Goal: Find specific page/section: Find specific page/section

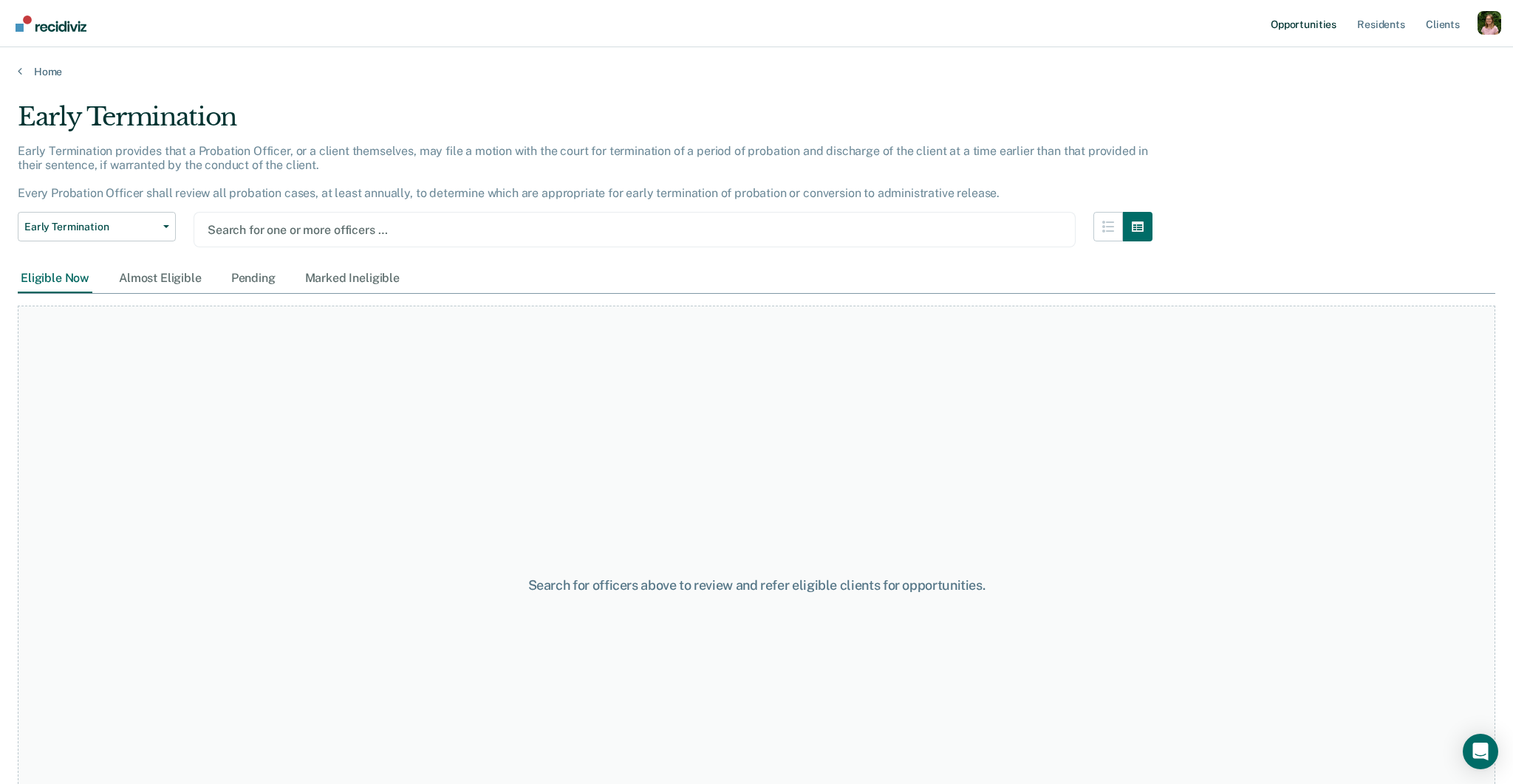
click at [1310, 25] on link "Opportunities" at bounding box center [1304, 24] width 72 height 47
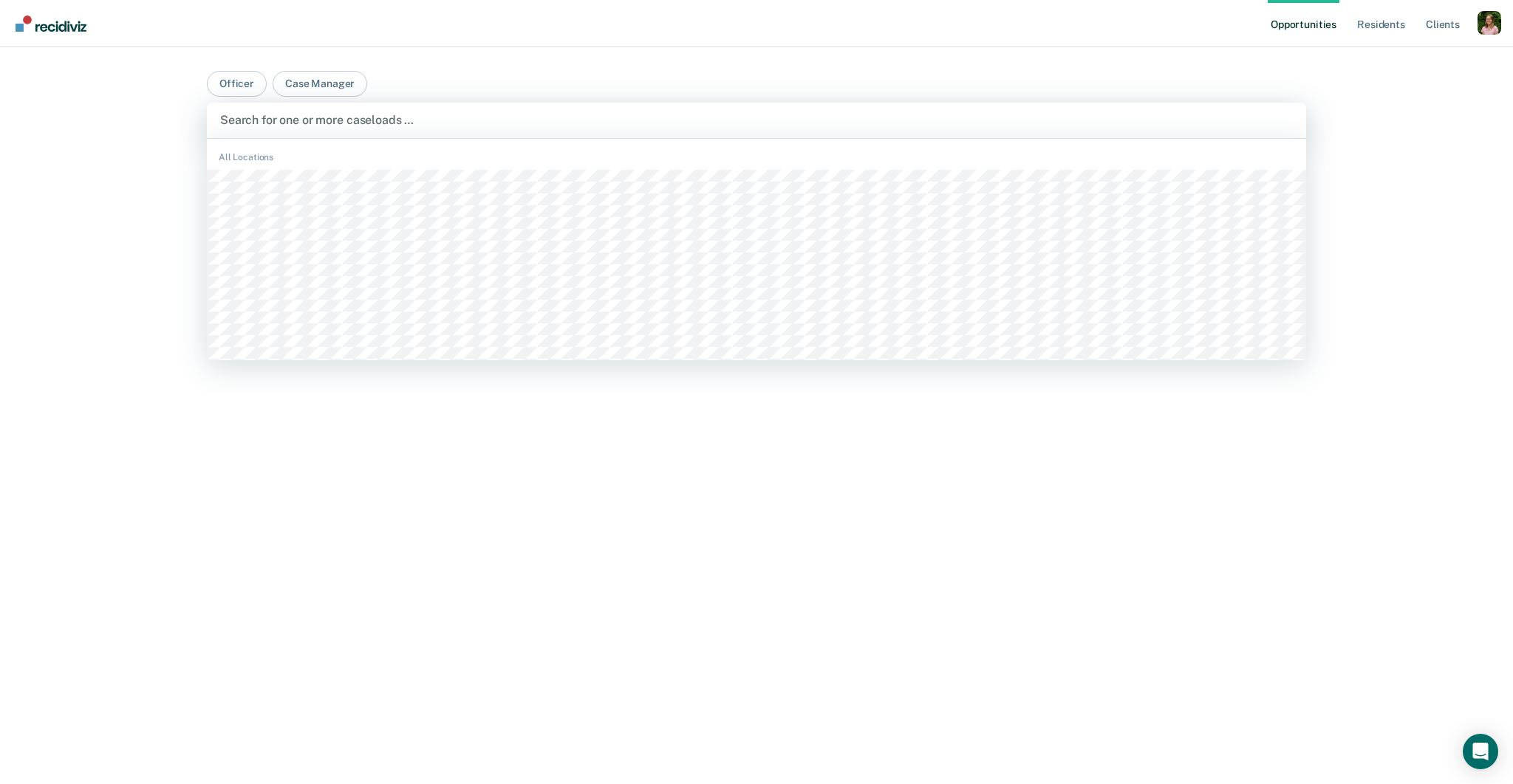
click at [356, 124] on div at bounding box center [756, 119] width 1072 height 17
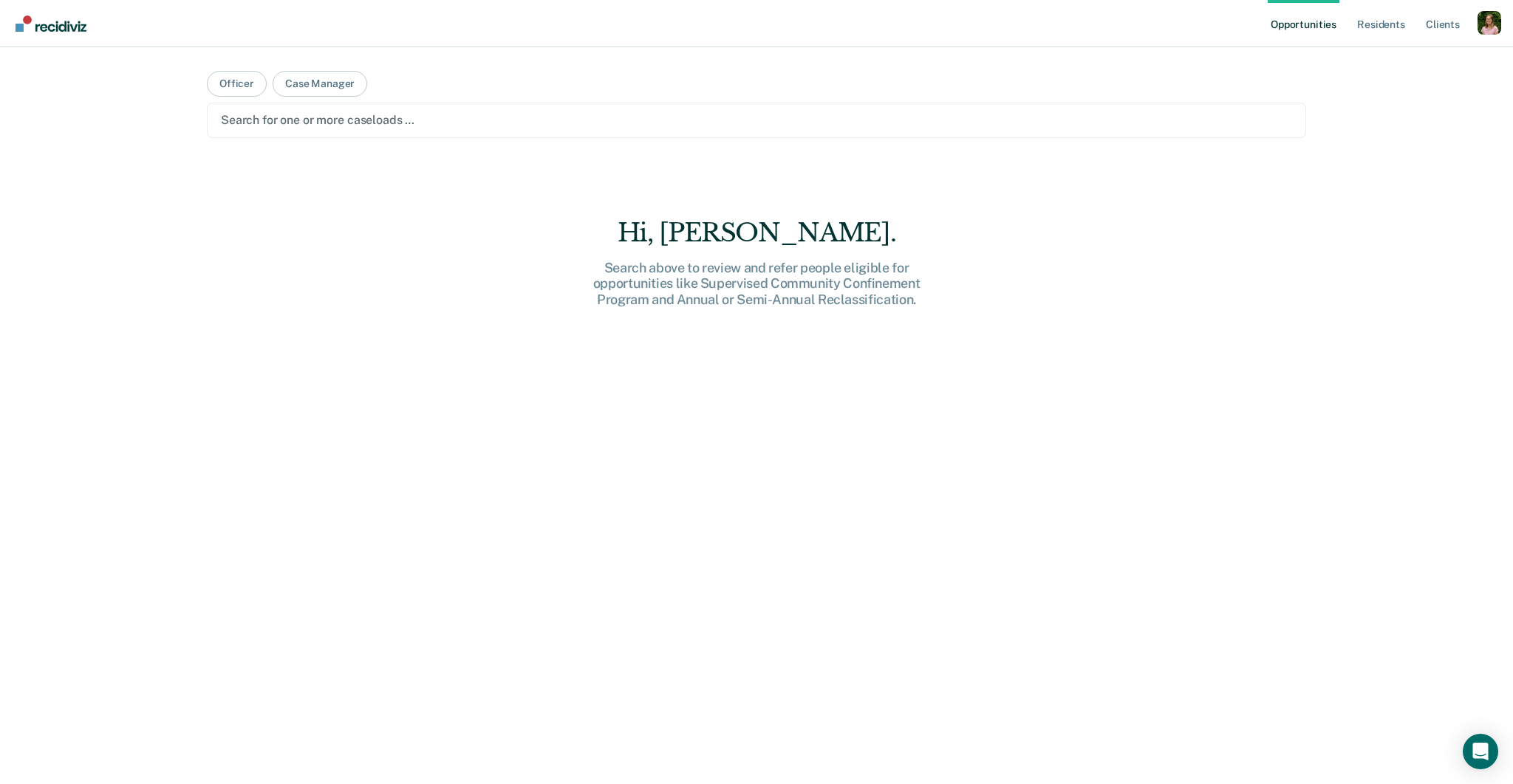
click at [708, 99] on main "Officer Case Manager Search for one or more caseloads … Hi, [PERSON_NAME]. Sear…" at bounding box center [756, 398] width 1135 height 702
click at [1393, 30] on link "Resident s" at bounding box center [1382, 24] width 54 height 47
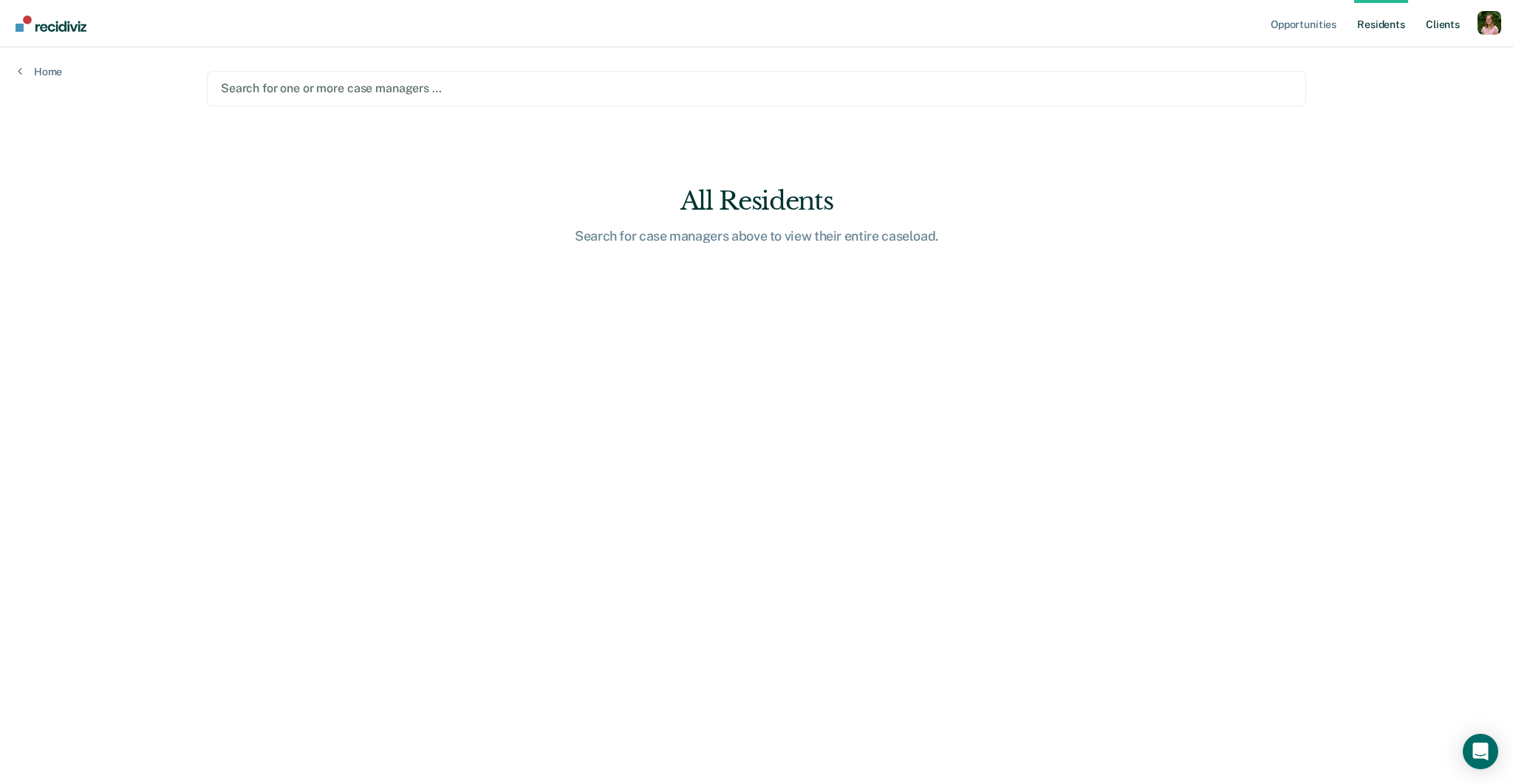
click at [1435, 32] on link "Client s" at bounding box center [1443, 24] width 40 height 47
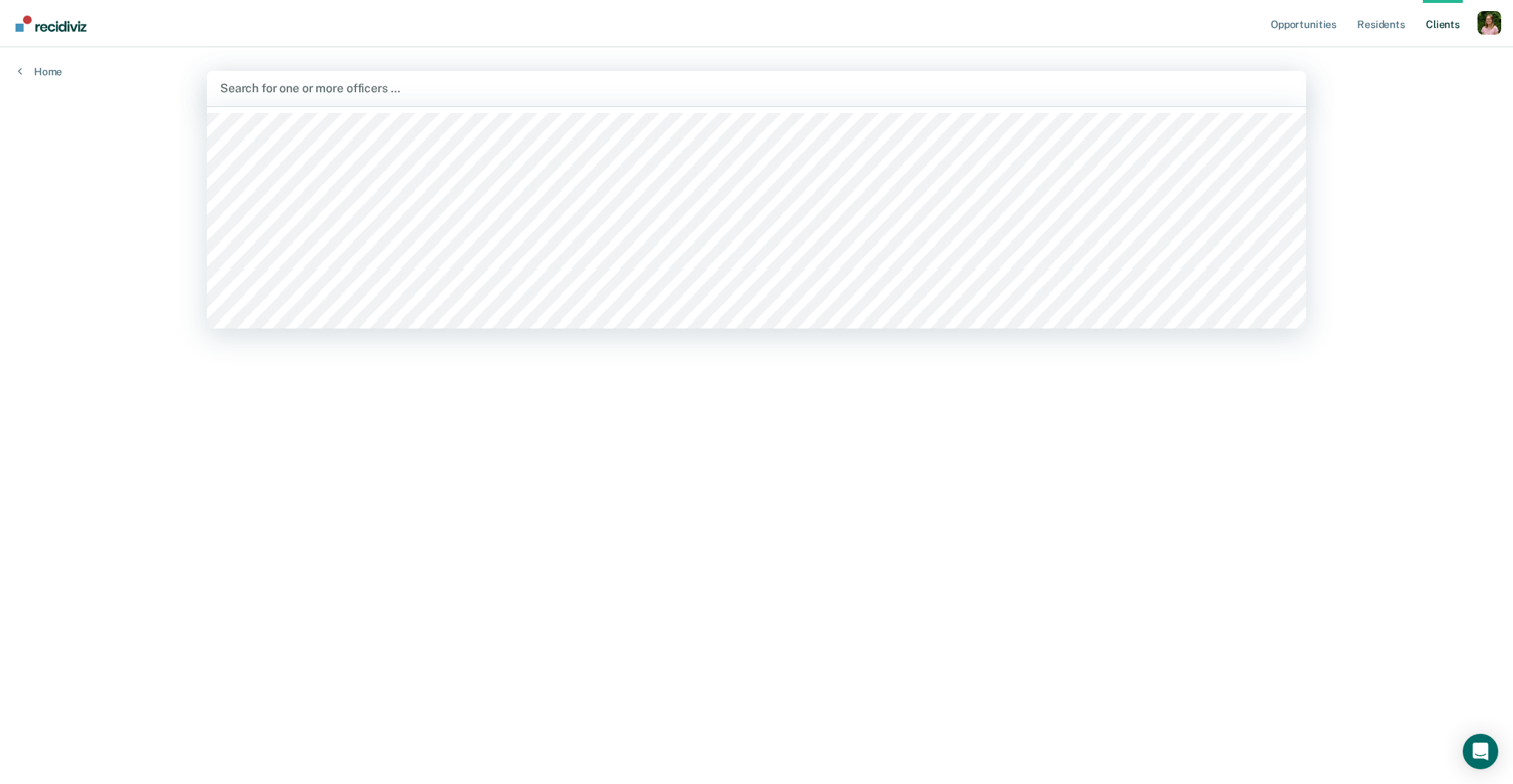
click at [502, 102] on div "Search for one or more officers …" at bounding box center [756, 88] width 1099 height 35
type input "m"
click at [1377, 31] on link "Resident s" at bounding box center [1382, 24] width 54 height 47
click at [671, 81] on div at bounding box center [756, 88] width 1072 height 17
type input "m"
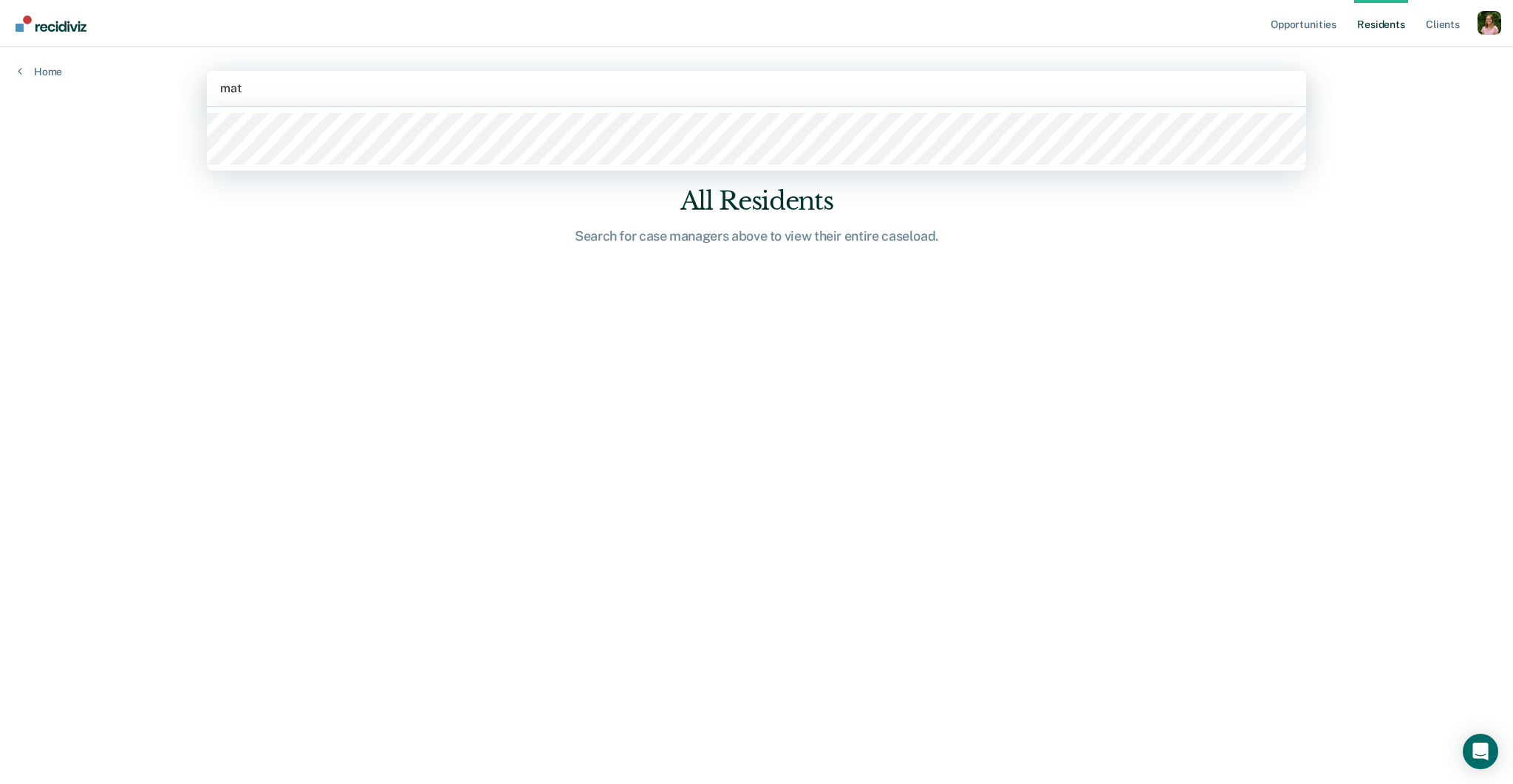
type input "matt"
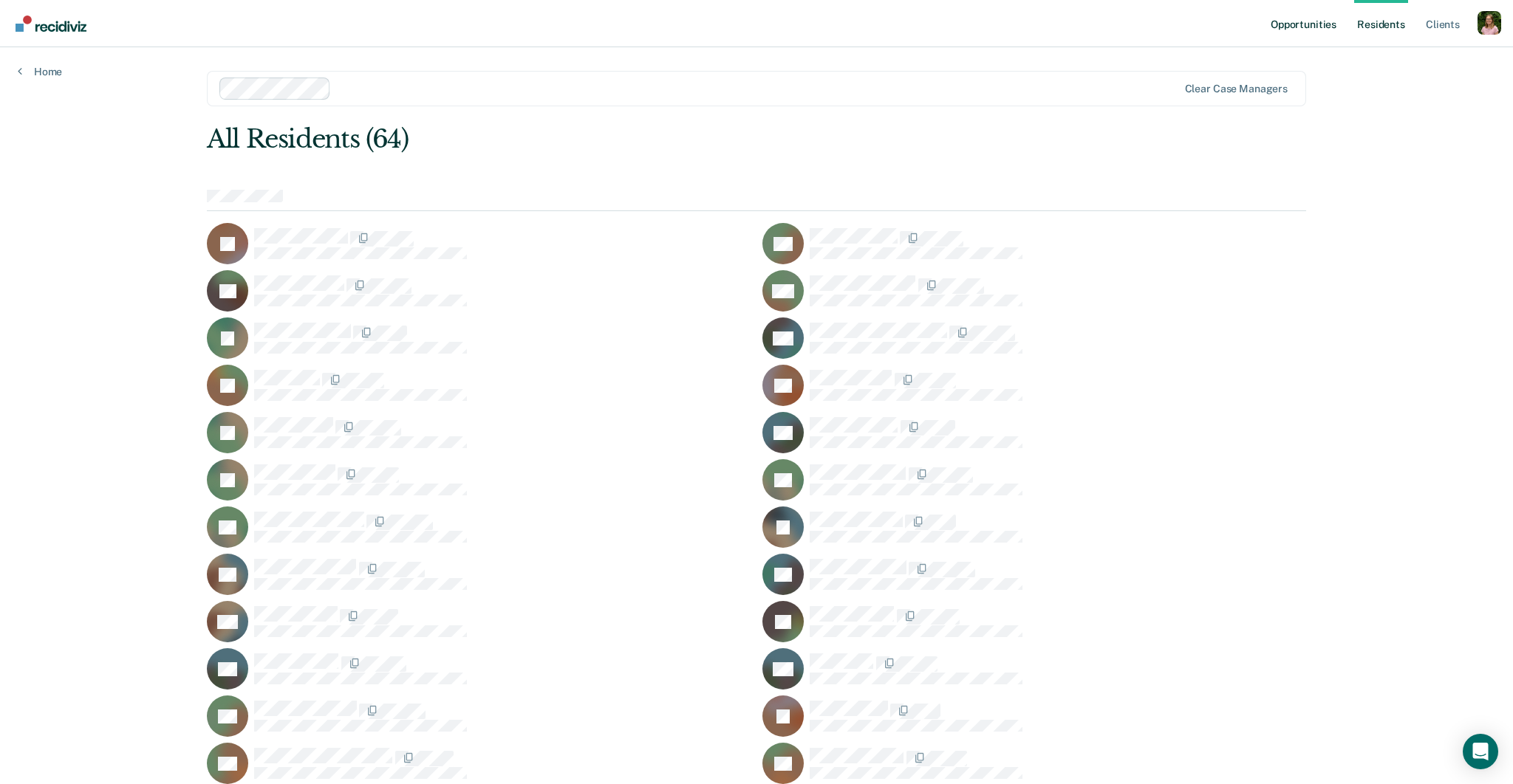
click at [1297, 32] on link "Opportunities" at bounding box center [1304, 24] width 72 height 47
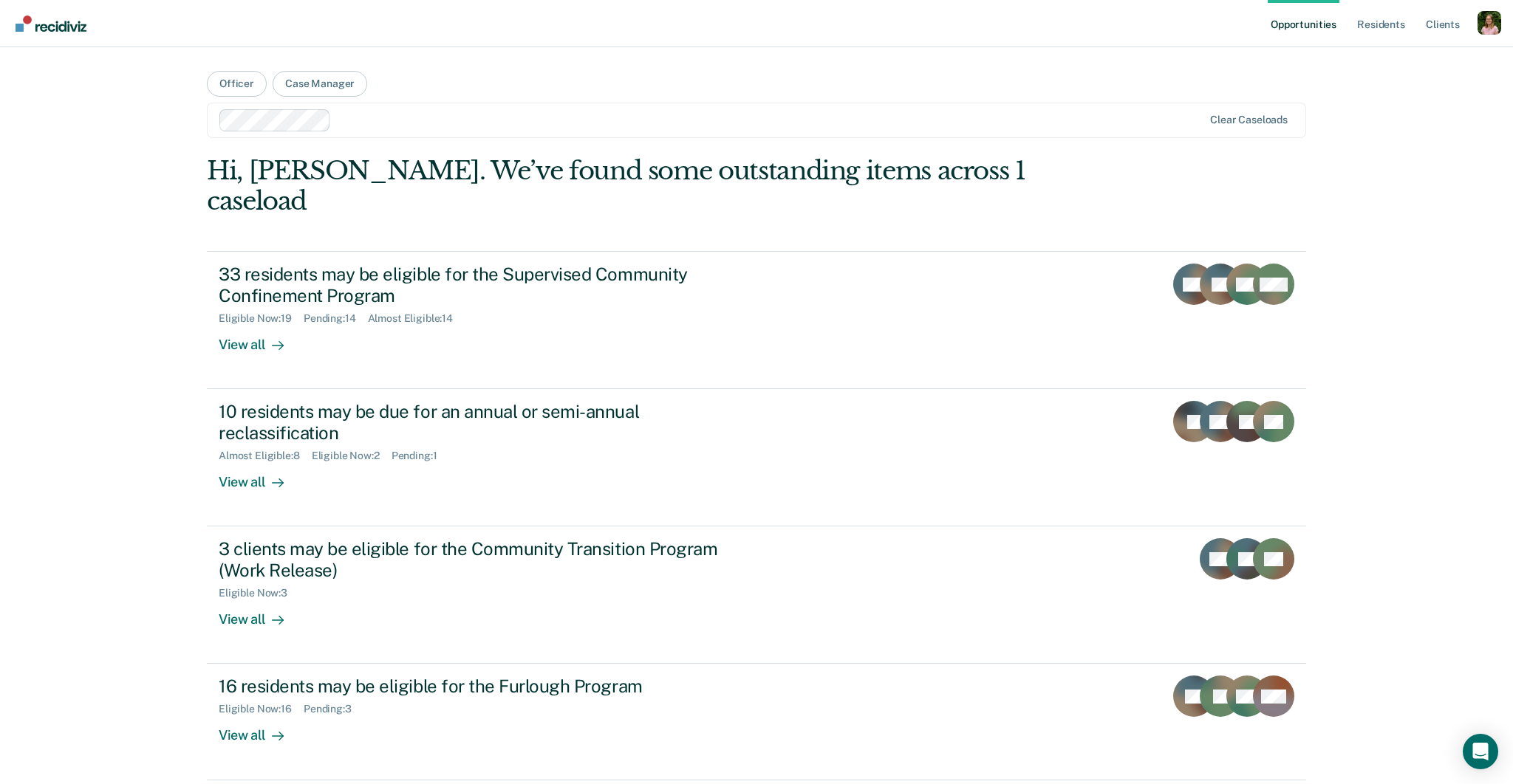
scroll to position [24, 0]
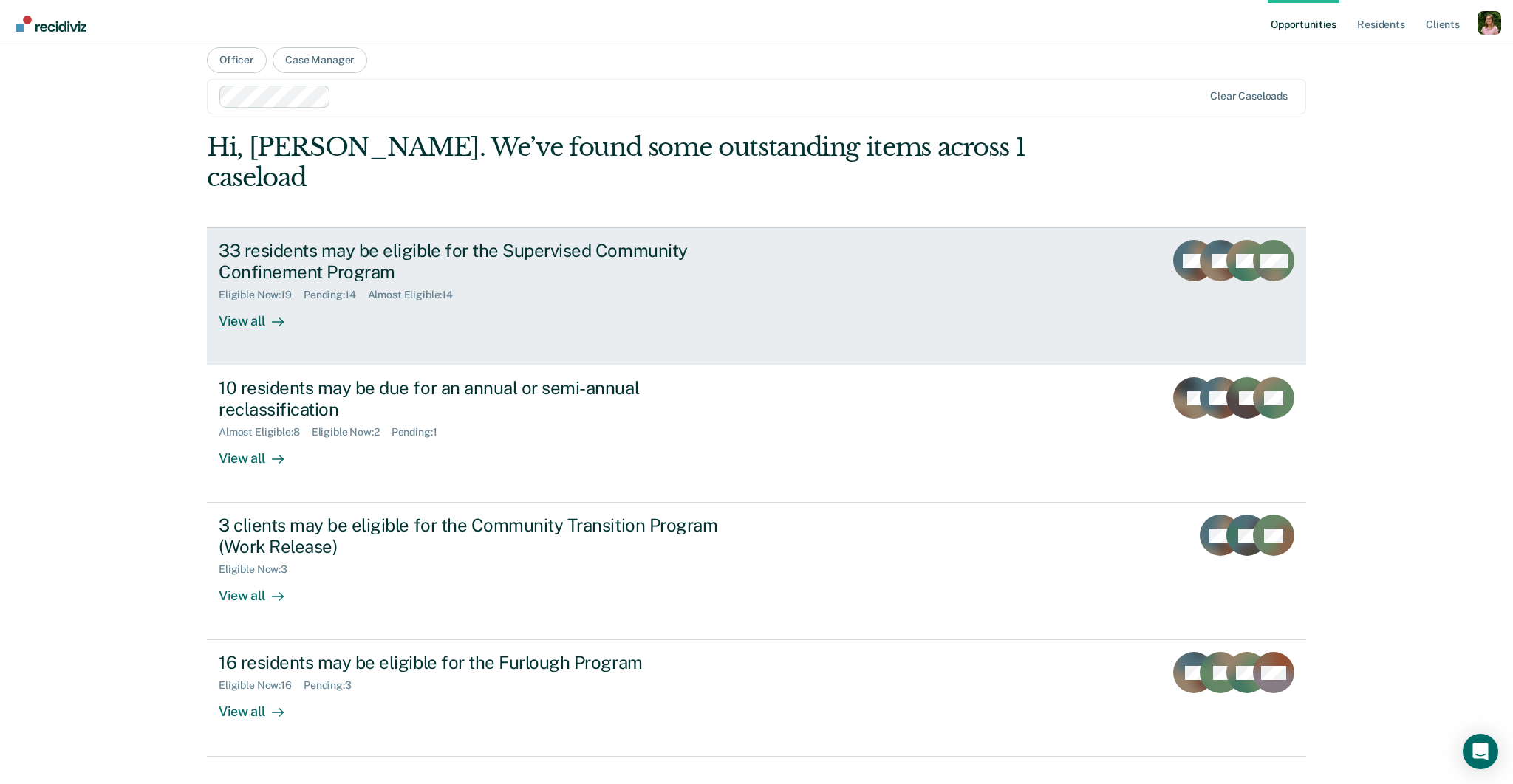
click at [546, 240] on div "33 residents may be eligible for the Supervised Community Confinement Program" at bounding box center [478, 261] width 519 height 43
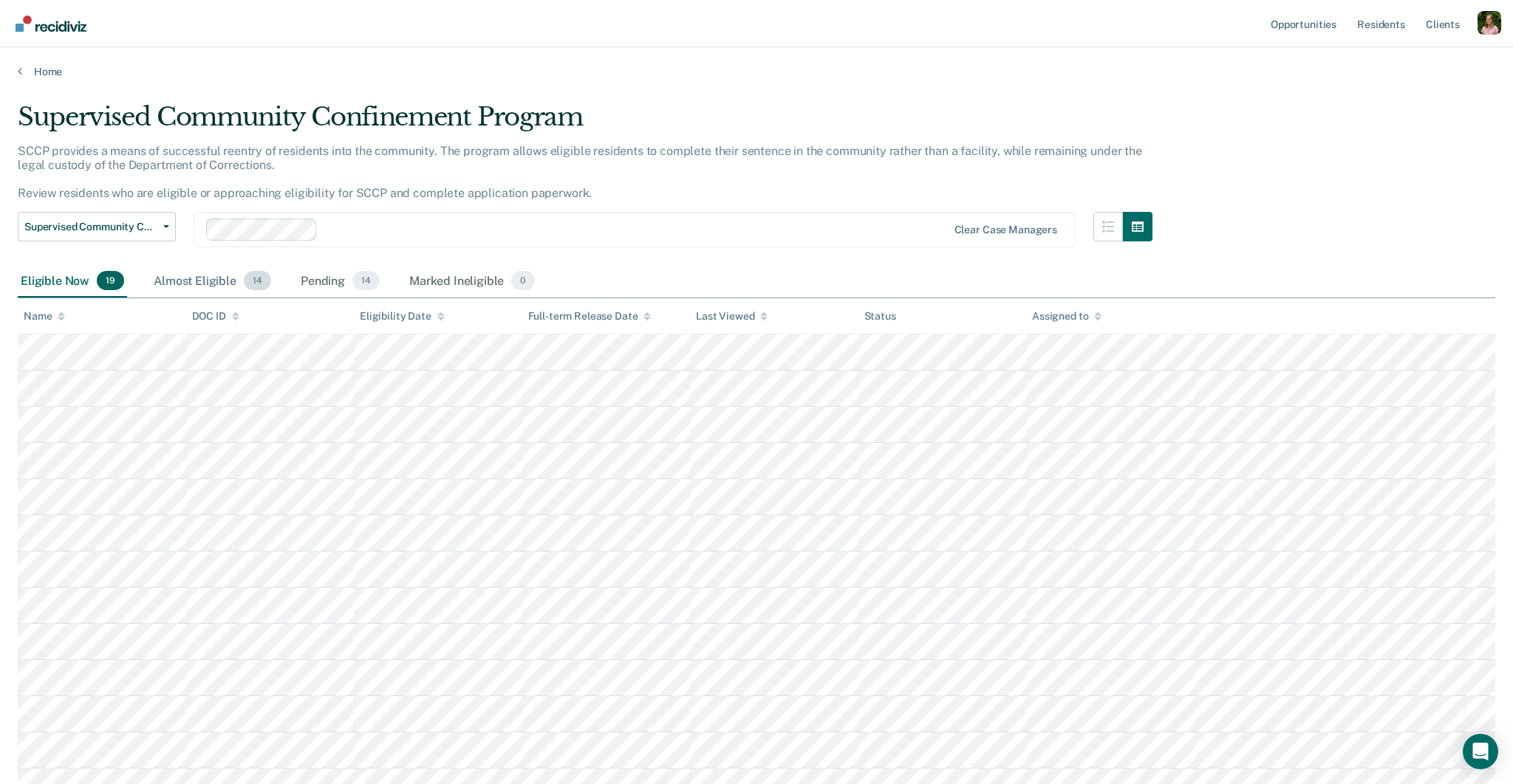
click at [209, 277] on div "Almost Eligible 14" at bounding box center [212, 281] width 124 height 32
